Goal: Task Accomplishment & Management: Use online tool/utility

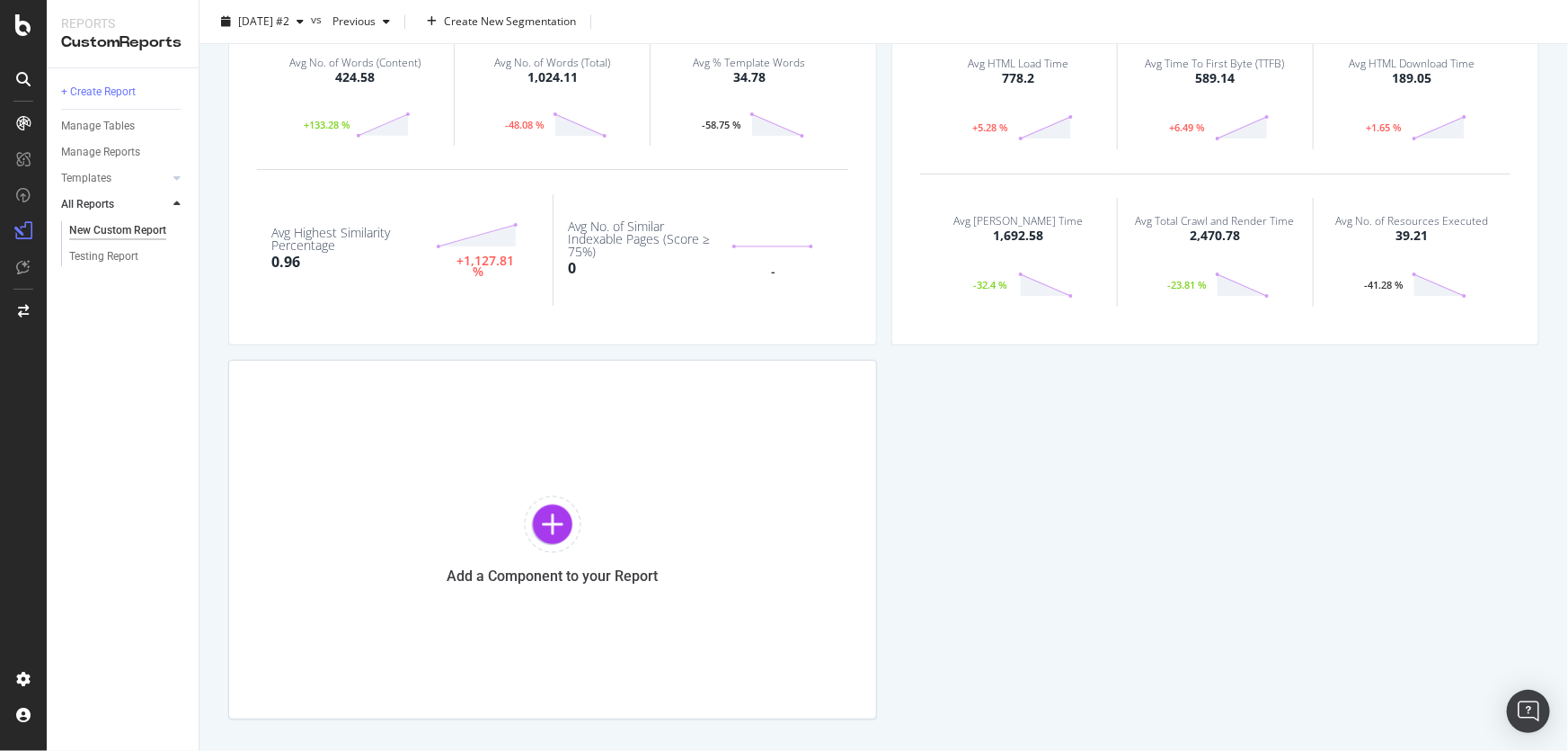
scroll to position [1789, 0]
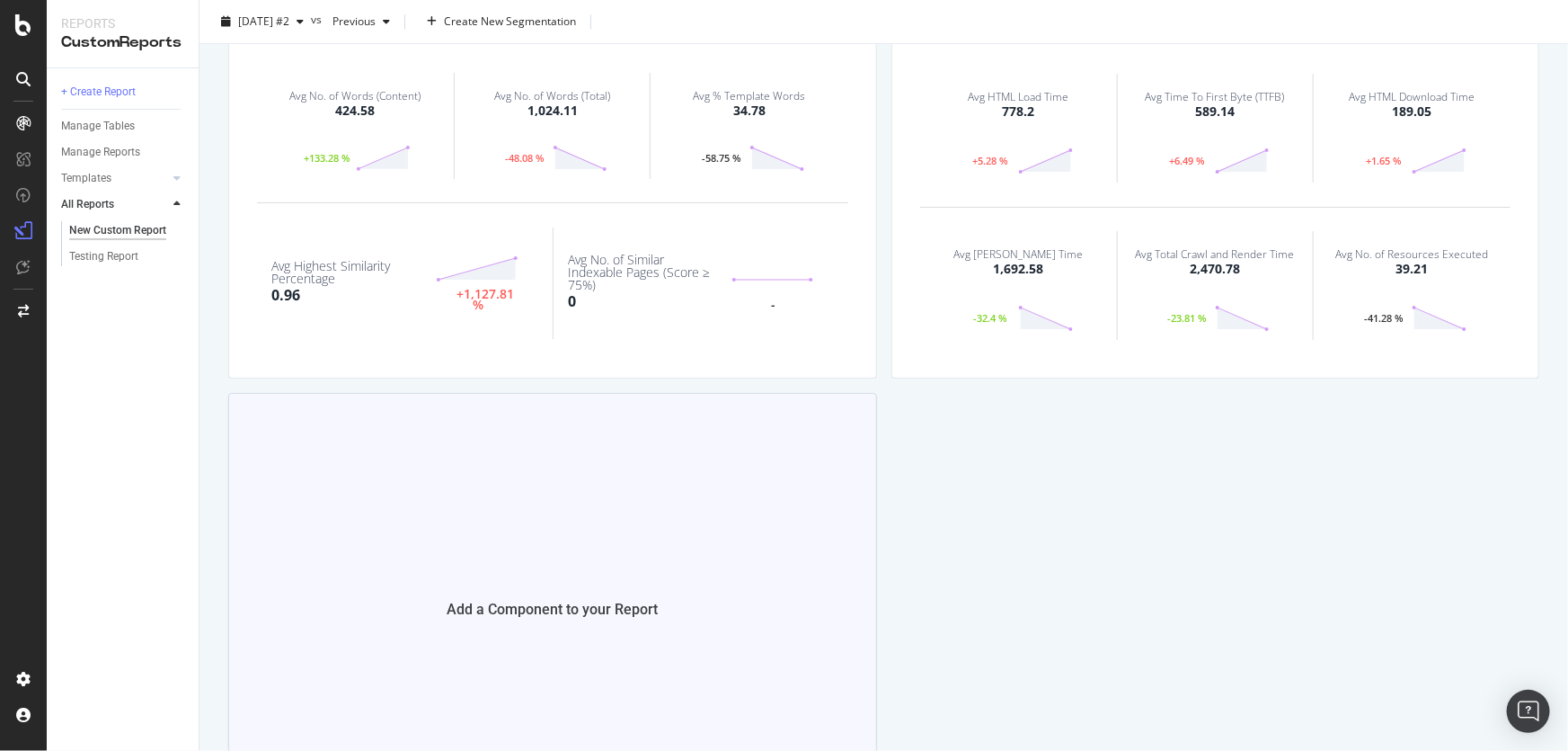
scroll to position [1952, 0]
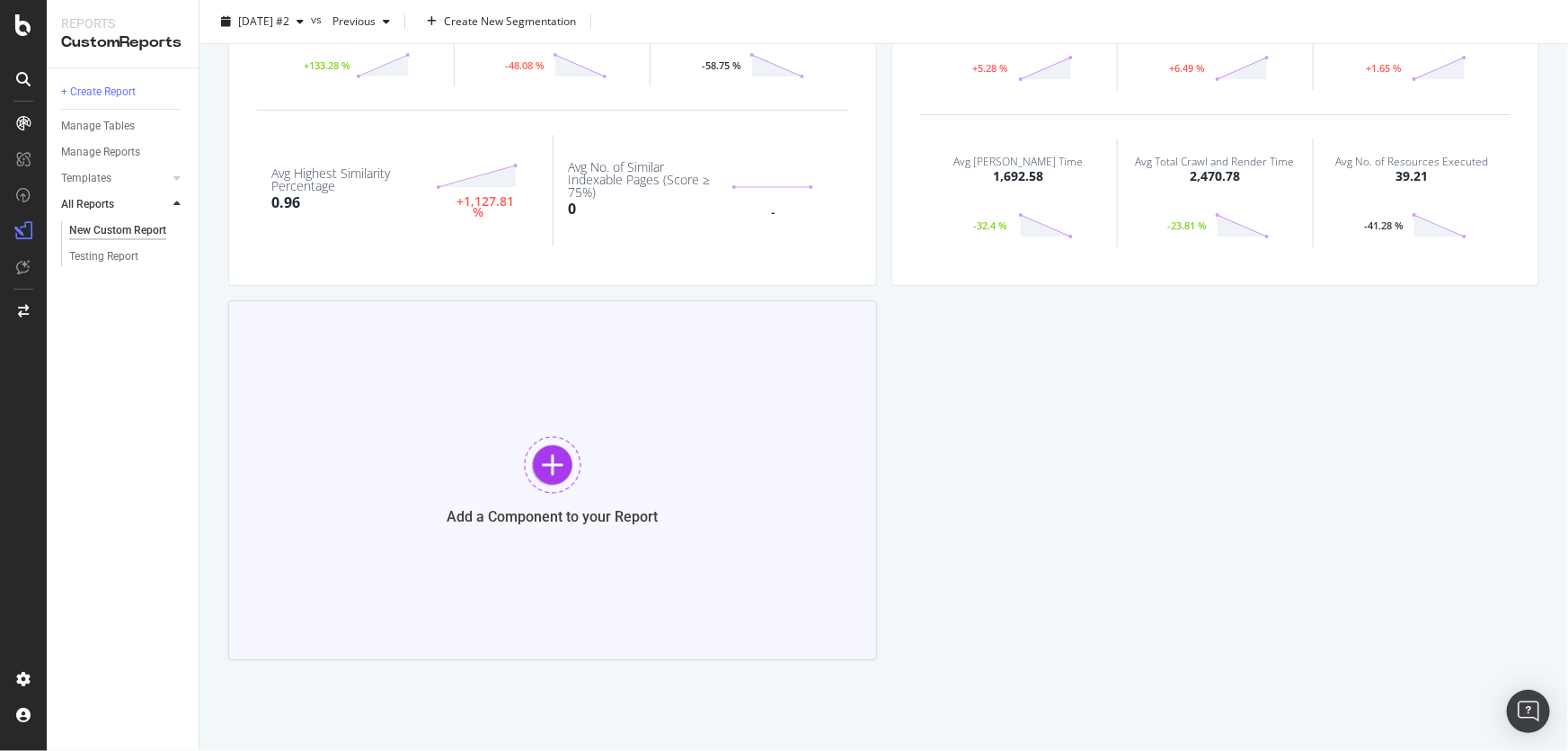
click at [575, 388] on div "Add a Component to your Report" at bounding box center [553, 480] width 649 height 360
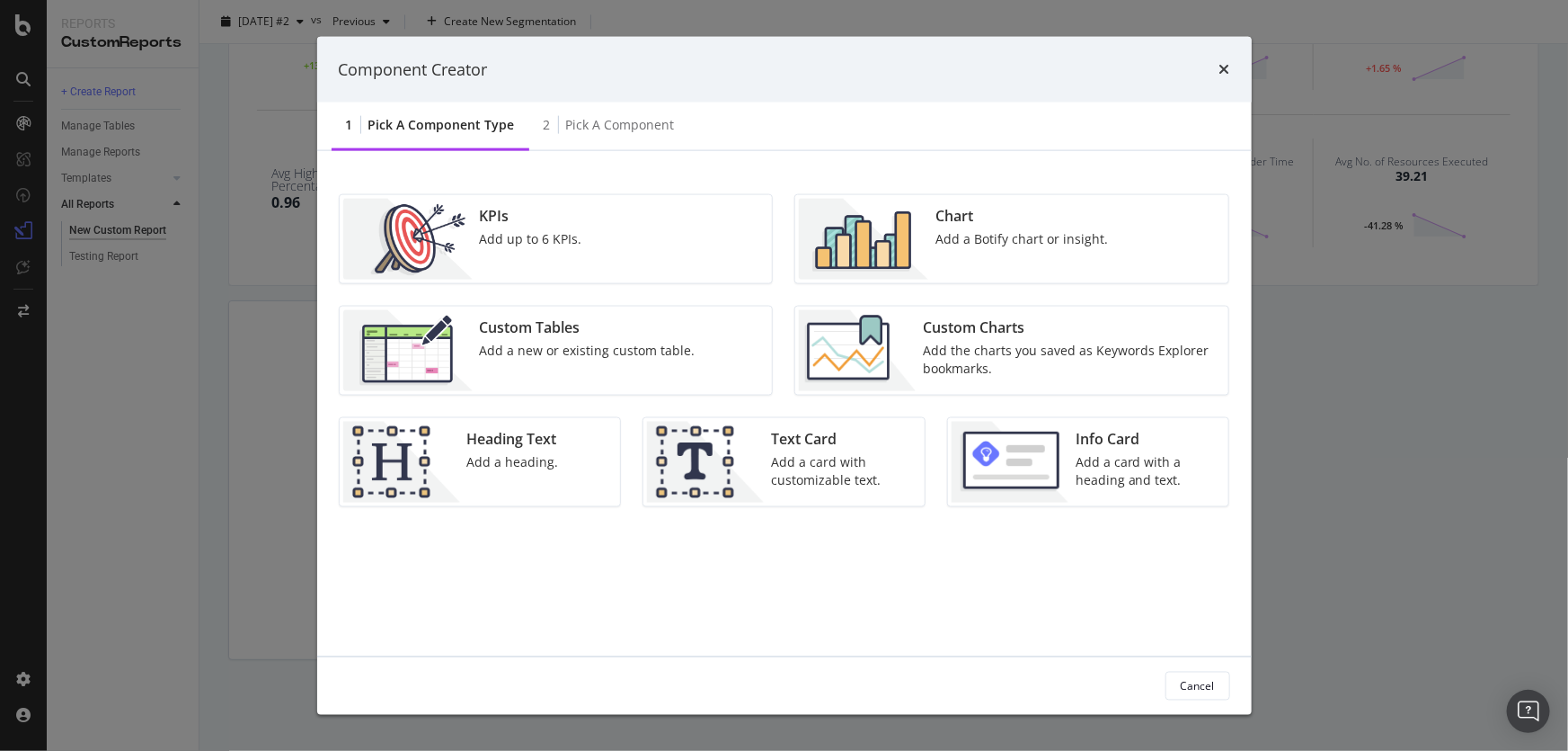
click at [606, 349] on div "Add a new or existing custom table." at bounding box center [587, 350] width 215 height 18
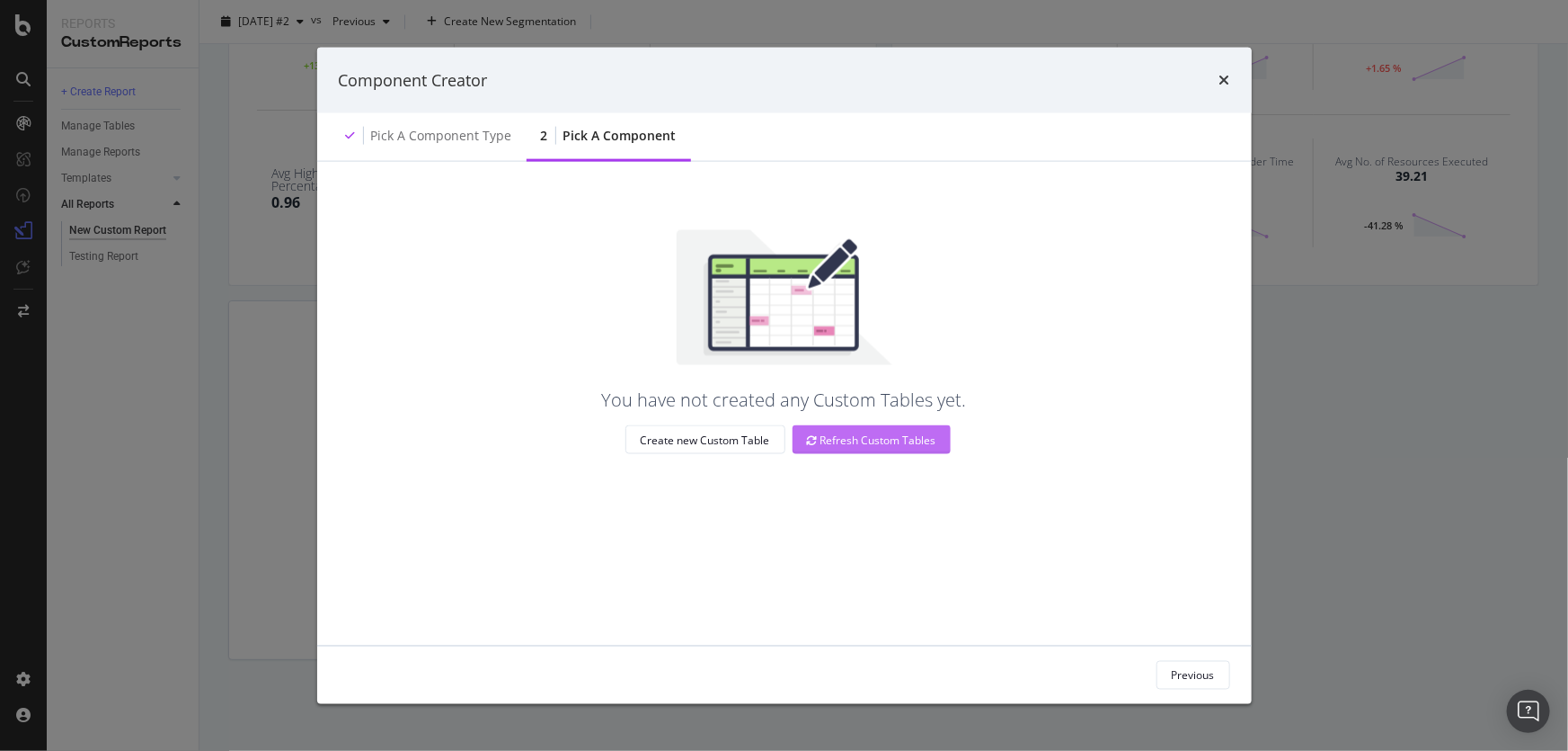
click at [854, 438] on div "Refresh Custom Tables" at bounding box center [872, 440] width 129 height 16
click at [498, 132] on div "Pick a Component type" at bounding box center [441, 135] width 141 height 18
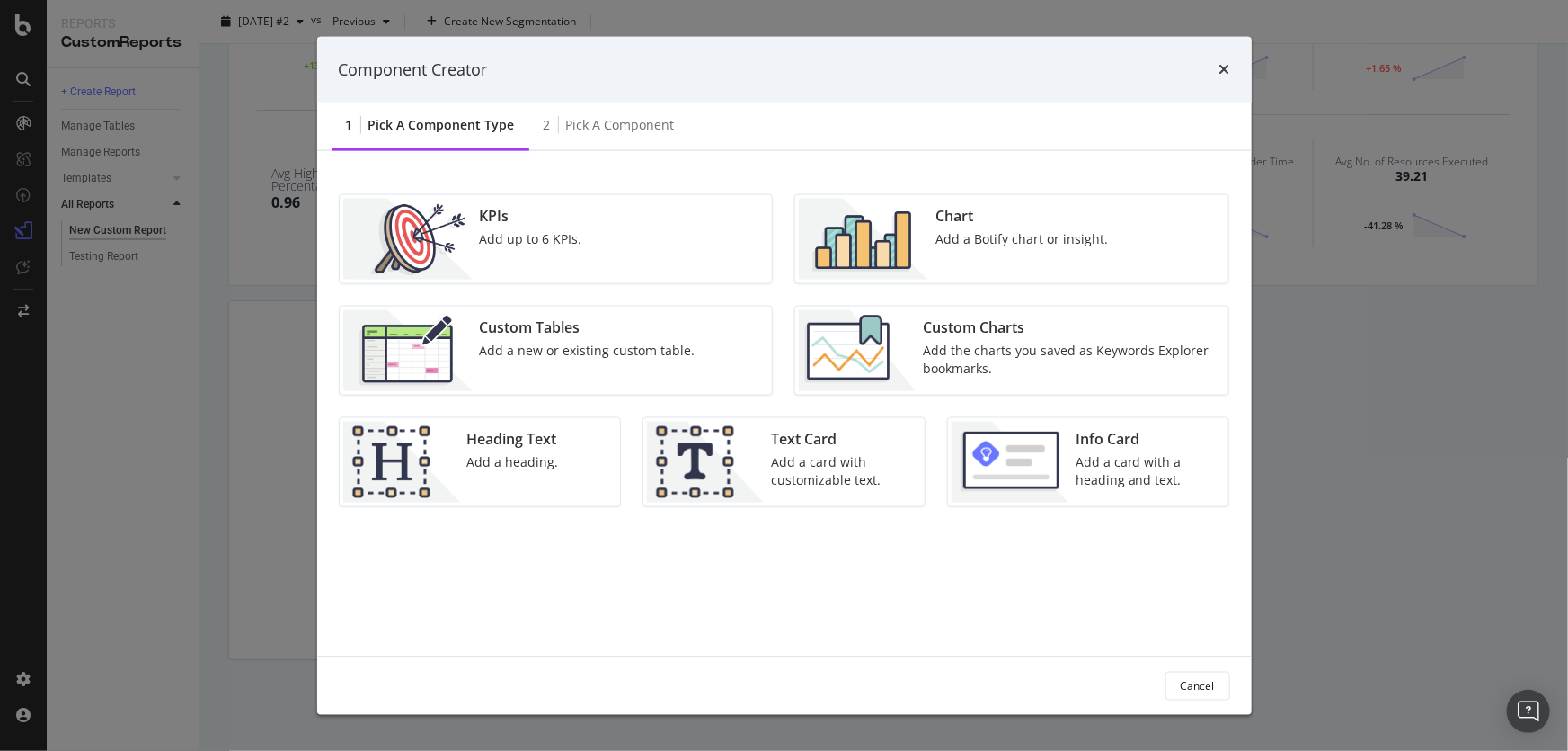
click at [539, 188] on div "KPIs Add up to 6 KPIs. Chart Add a Botify chart or insight. Custom Tables Add a…" at bounding box center [784, 403] width 935 height 505
click at [525, 194] on div "KPIs Add up to 6 KPIs." at bounding box center [556, 239] width 435 height 90
click at [525, 207] on div "KPIs" at bounding box center [531, 216] width 103 height 20
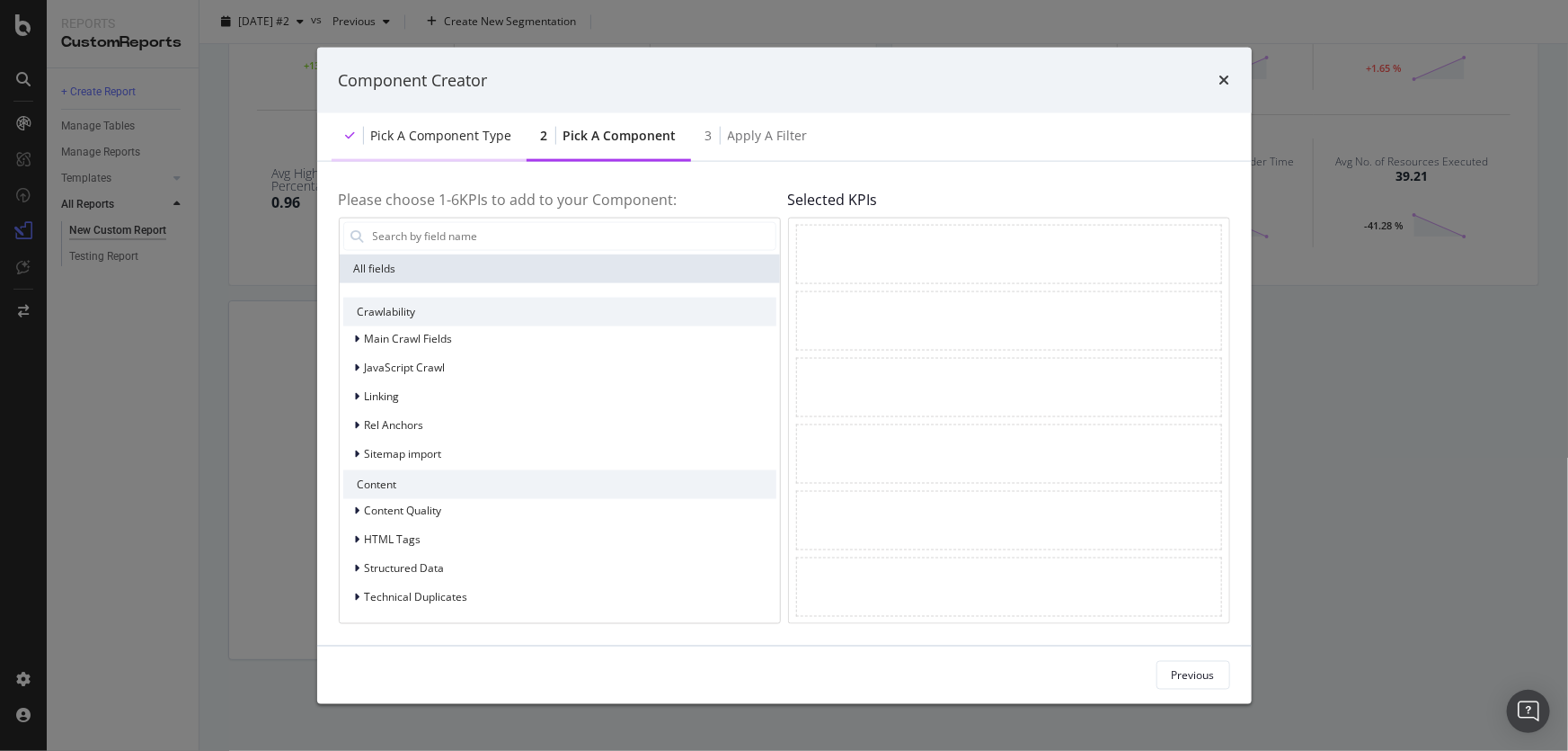
click at [459, 145] on div "Pick a Component type" at bounding box center [429, 137] width 195 height 49
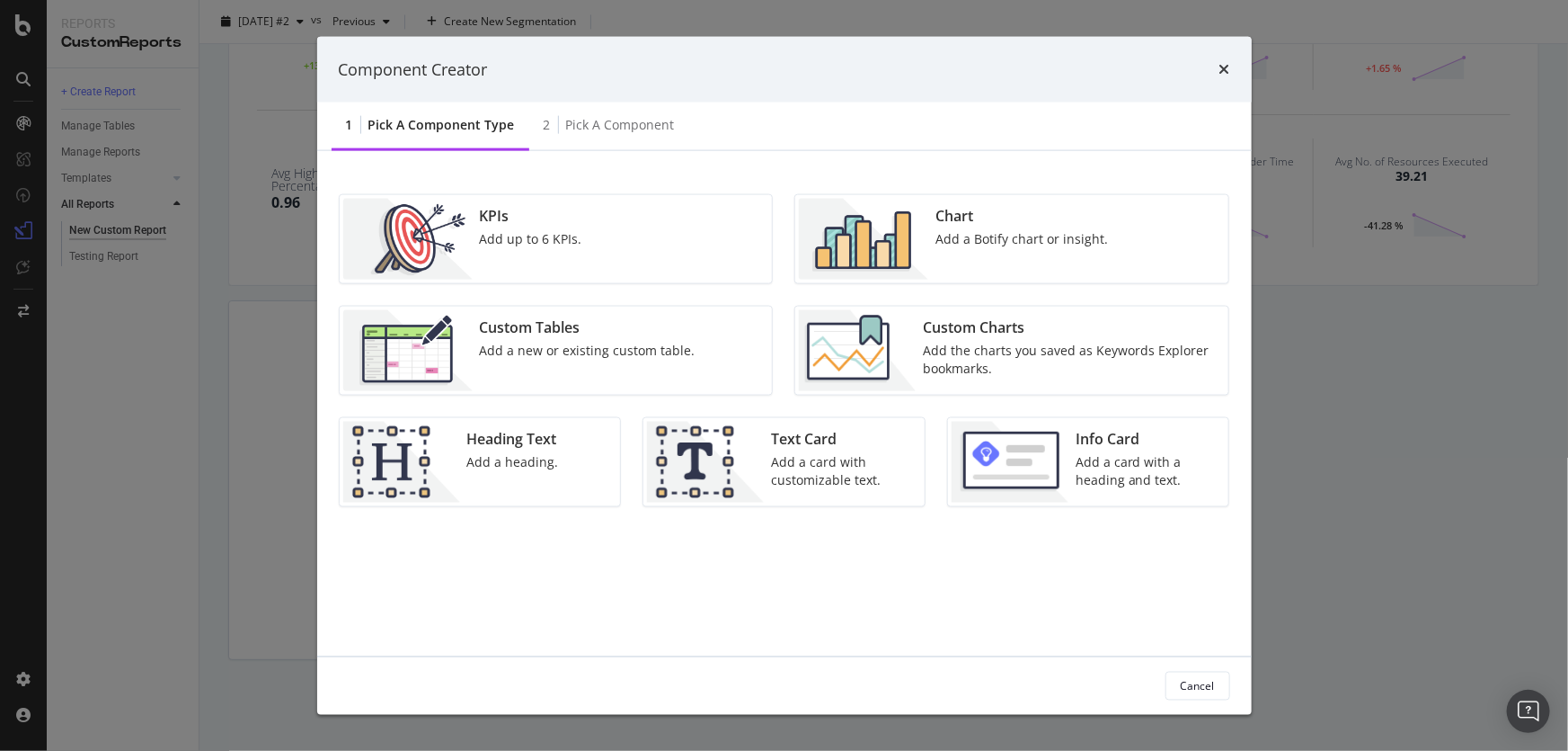
click at [595, 155] on div "KPIs Add up to 6 KPIs. Chart Add a Botify chart or insight. Custom Tables Add a…" at bounding box center [784, 403] width 935 height 505
click at [611, 127] on div "Pick a Component" at bounding box center [620, 124] width 109 height 18
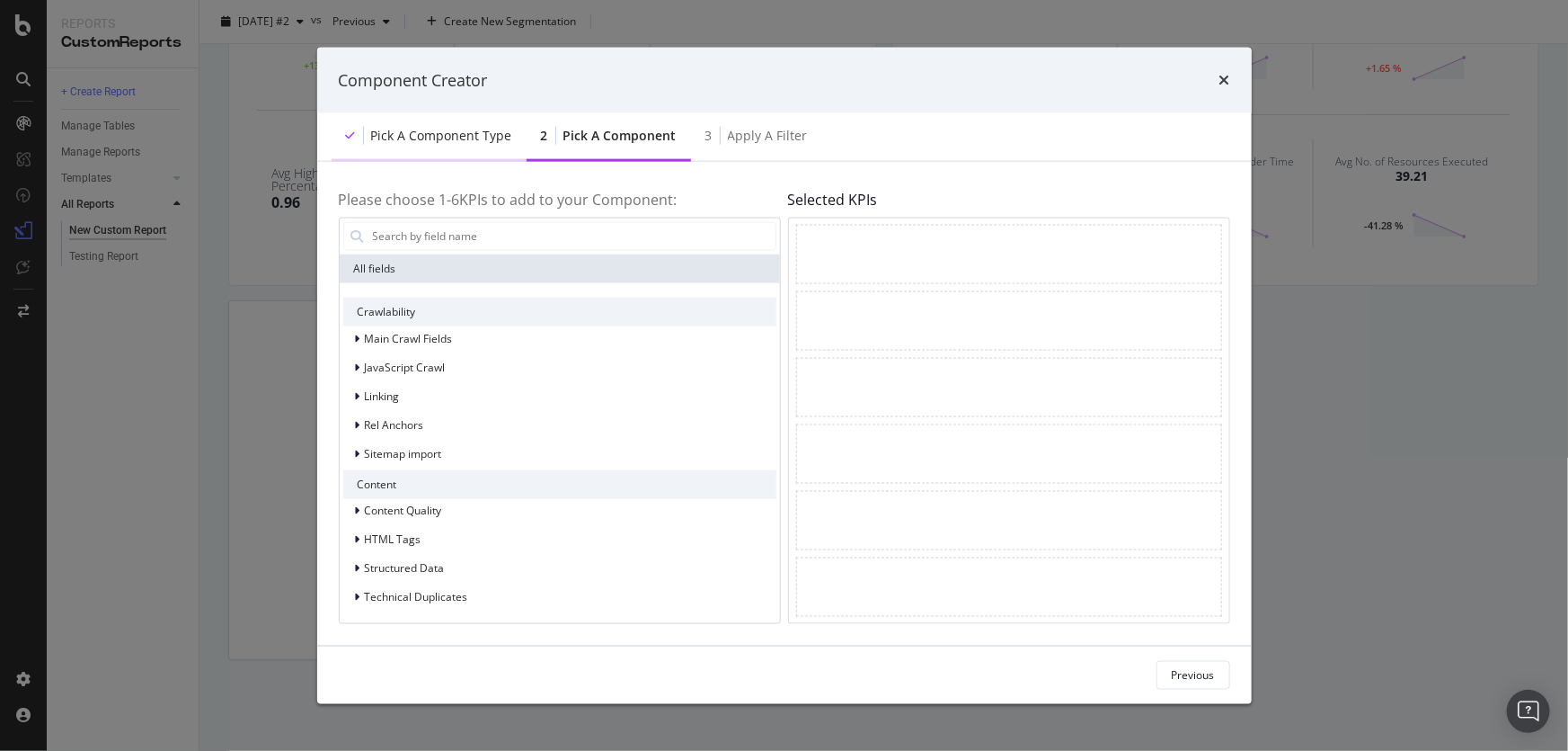
click at [390, 122] on div "Pick a Component type" at bounding box center [429, 137] width 195 height 49
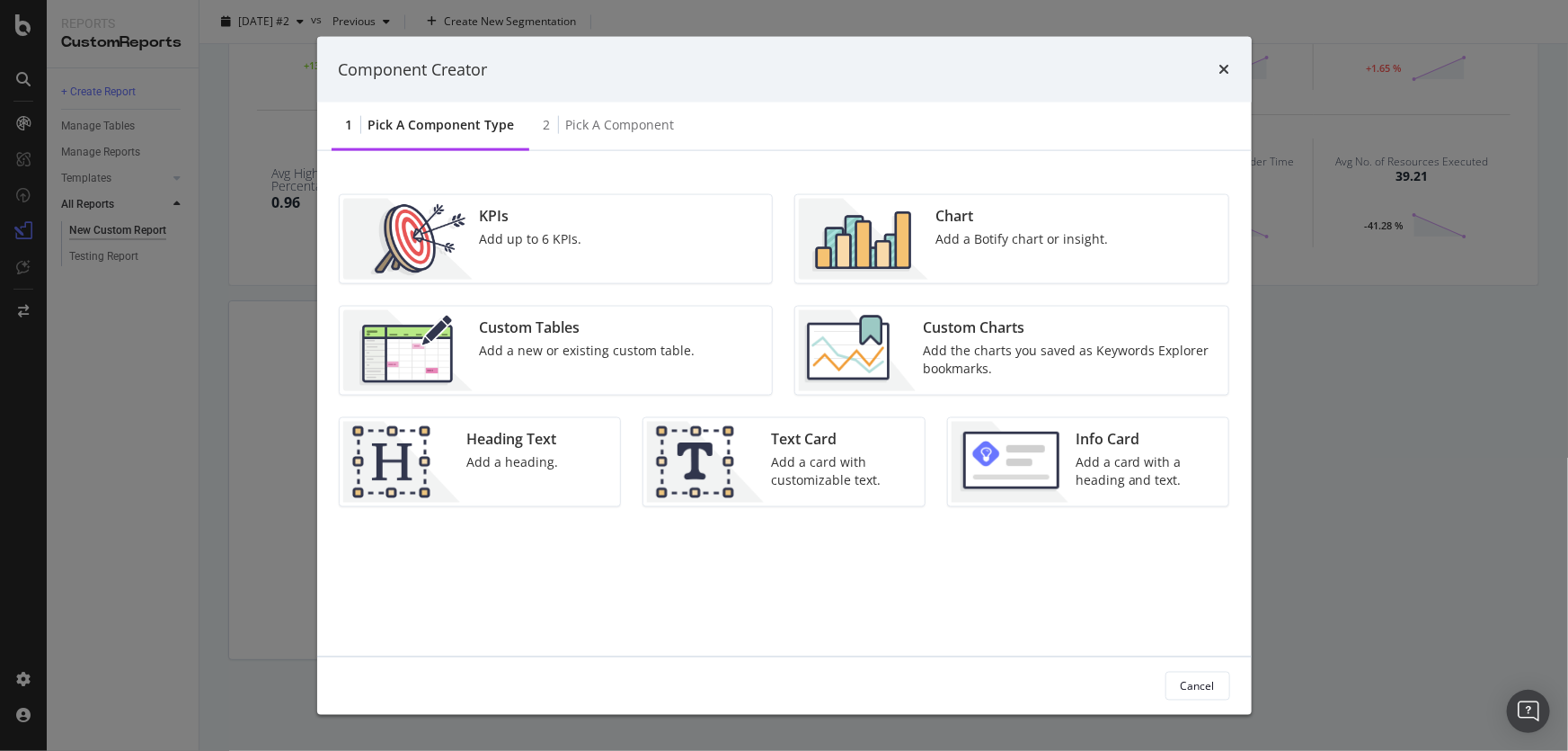
click at [1029, 356] on div "Add the charts you saved as Keywords Explorer bookmarks." at bounding box center [1070, 359] width 295 height 36
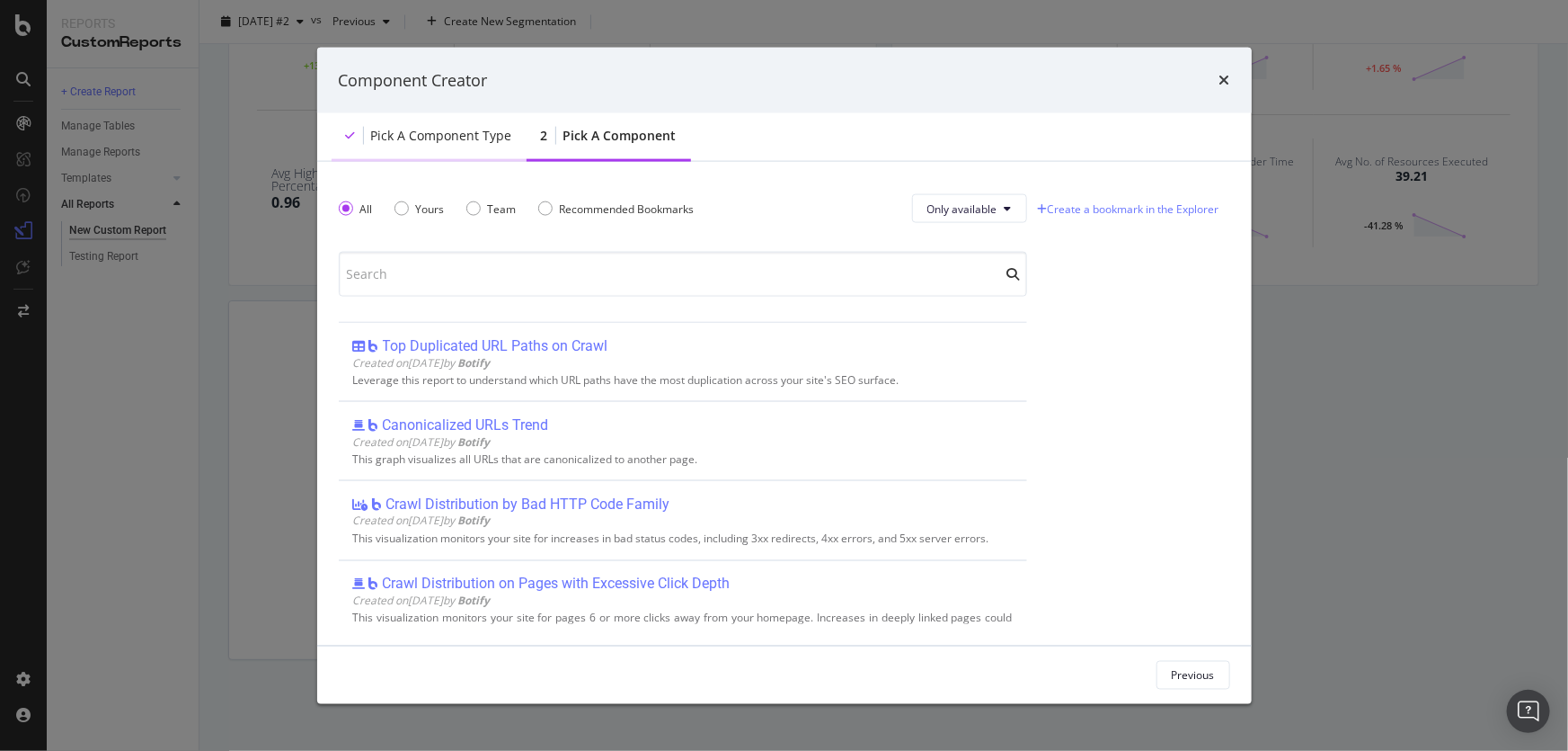
click at [434, 127] on div "Pick a Component type" at bounding box center [441, 135] width 141 height 18
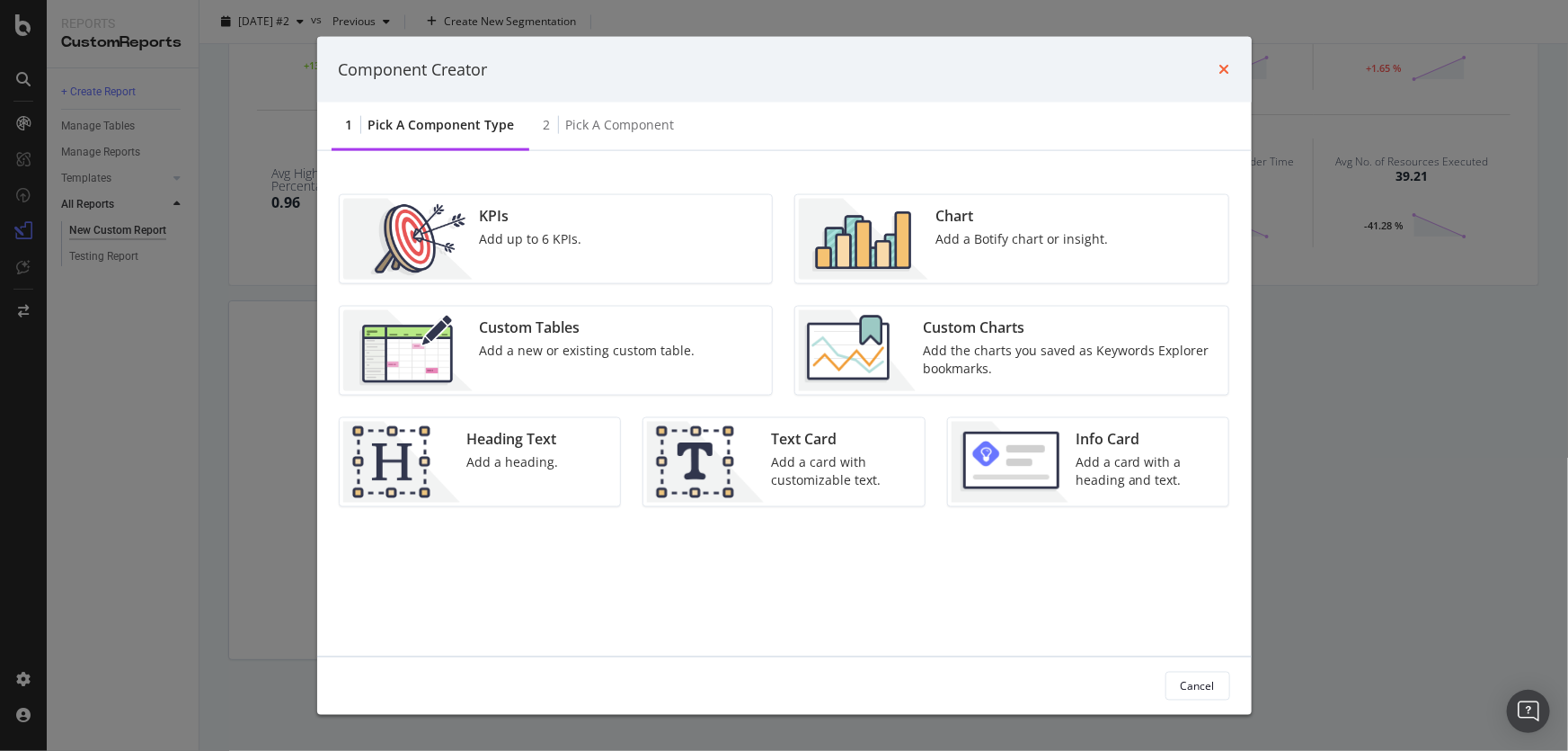
click at [1219, 69] on icon "times" at bounding box center [1225, 69] width 11 height 15
